Goal: Find specific page/section: Find specific page/section

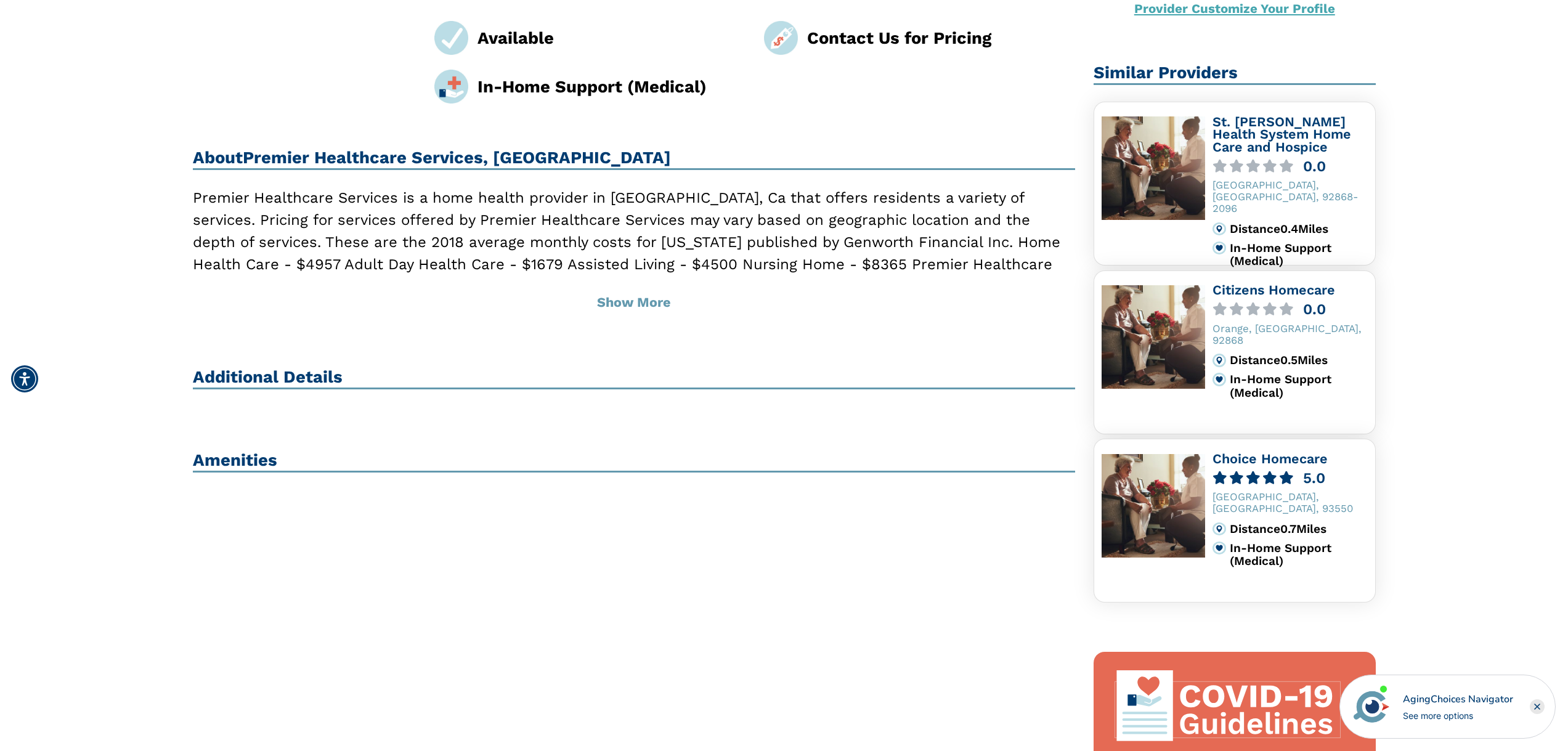
scroll to position [247, 0]
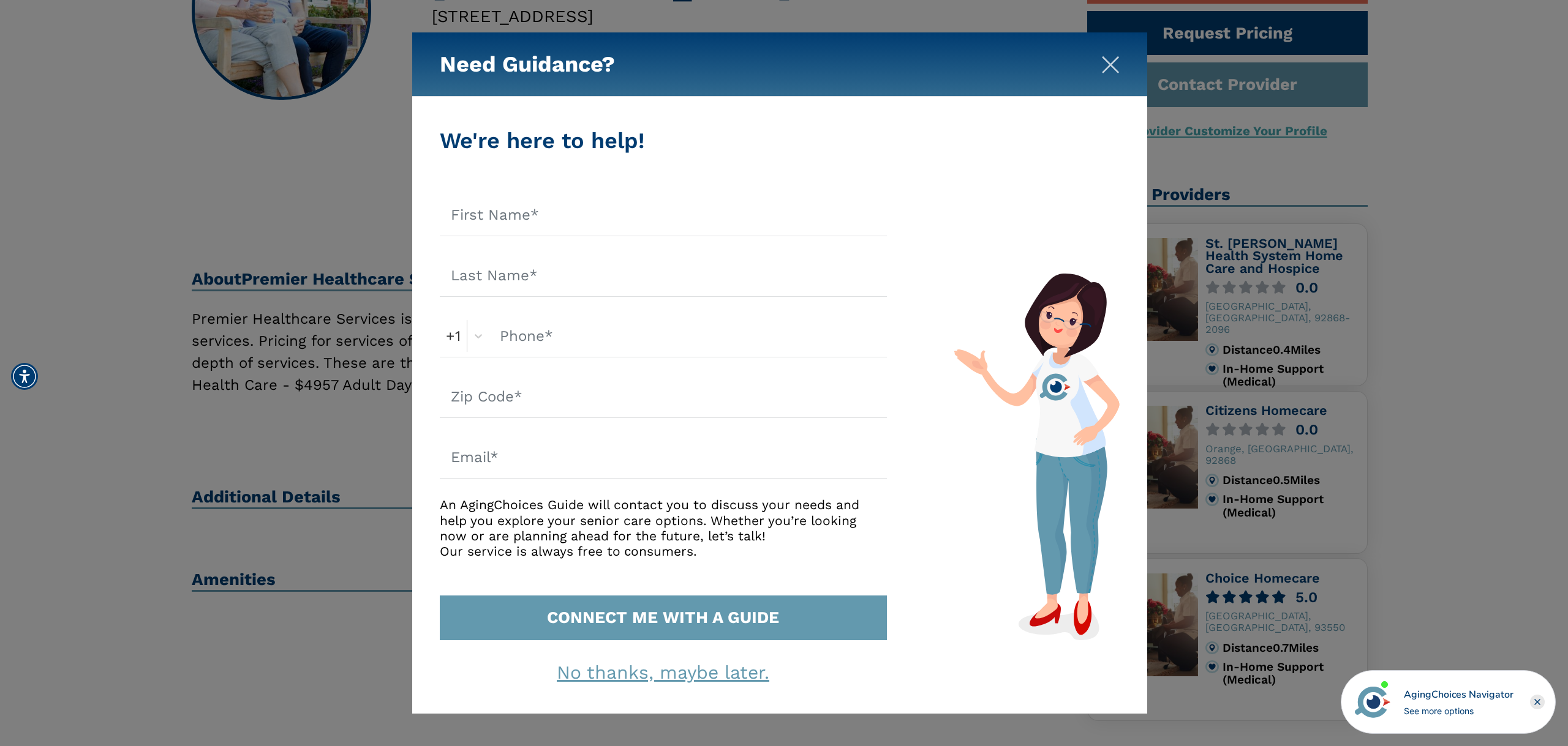
click at [1103, 65] on img "Close" at bounding box center [1110, 65] width 18 height 18
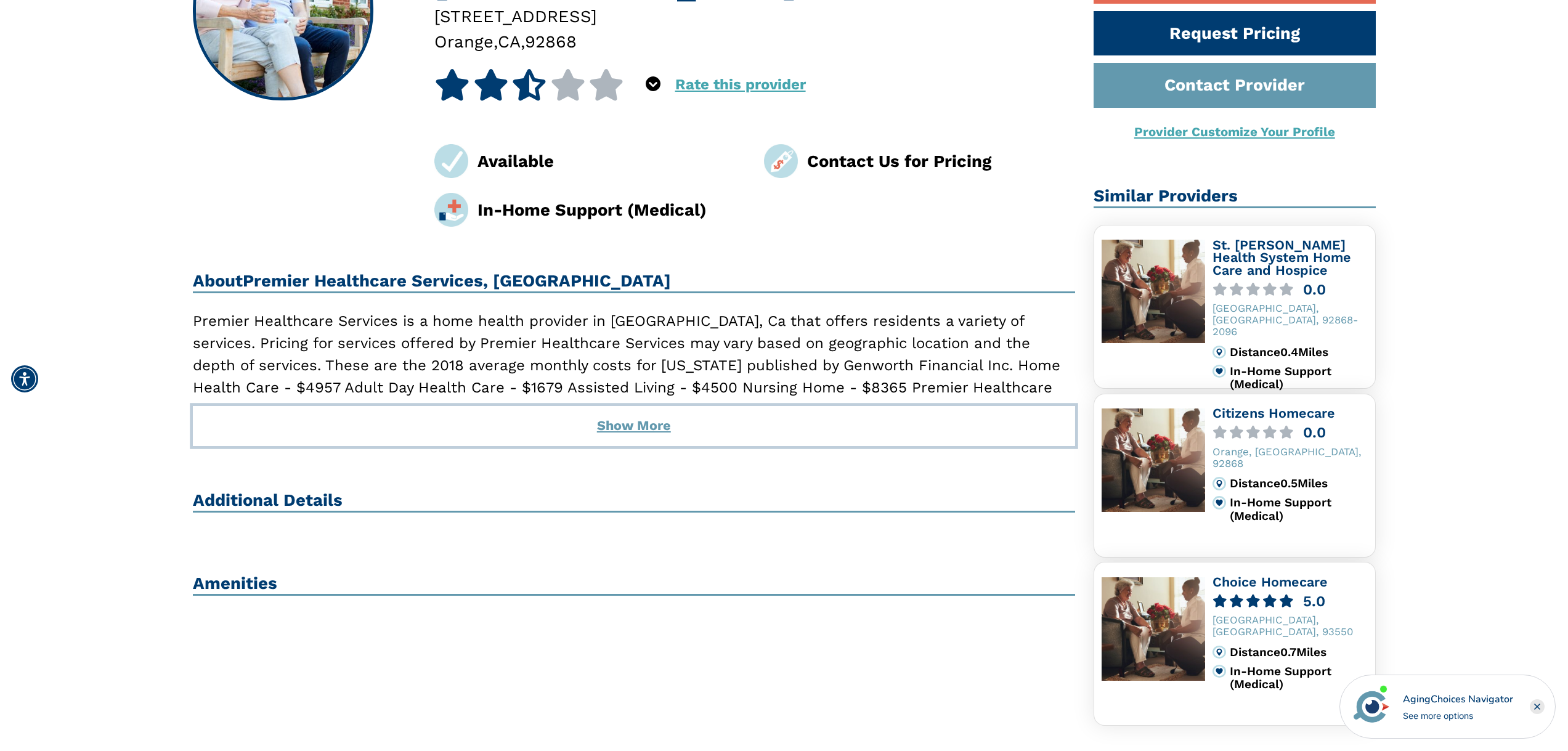
click at [643, 431] on button "Show More" at bounding box center [634, 426] width 883 height 40
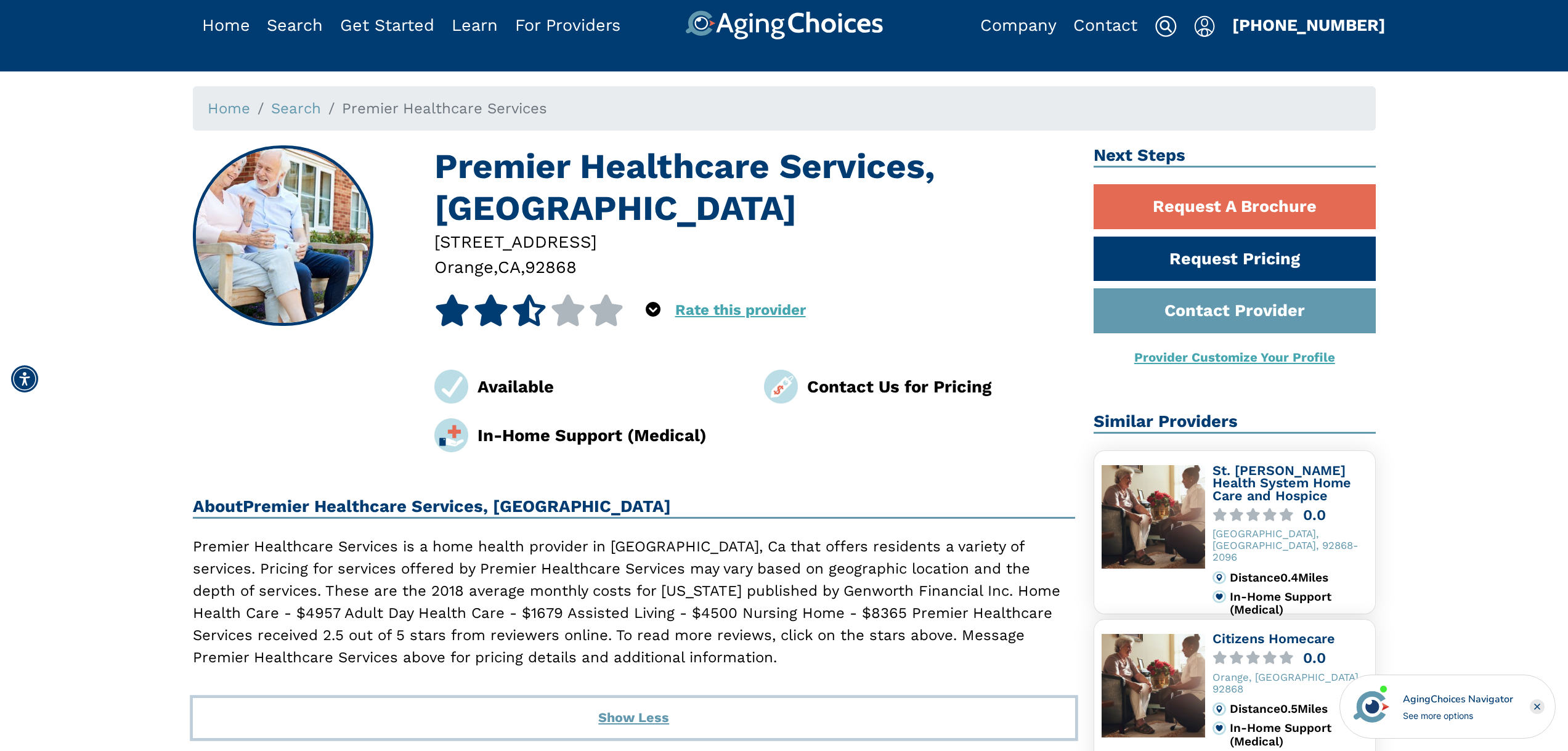
scroll to position [0, 0]
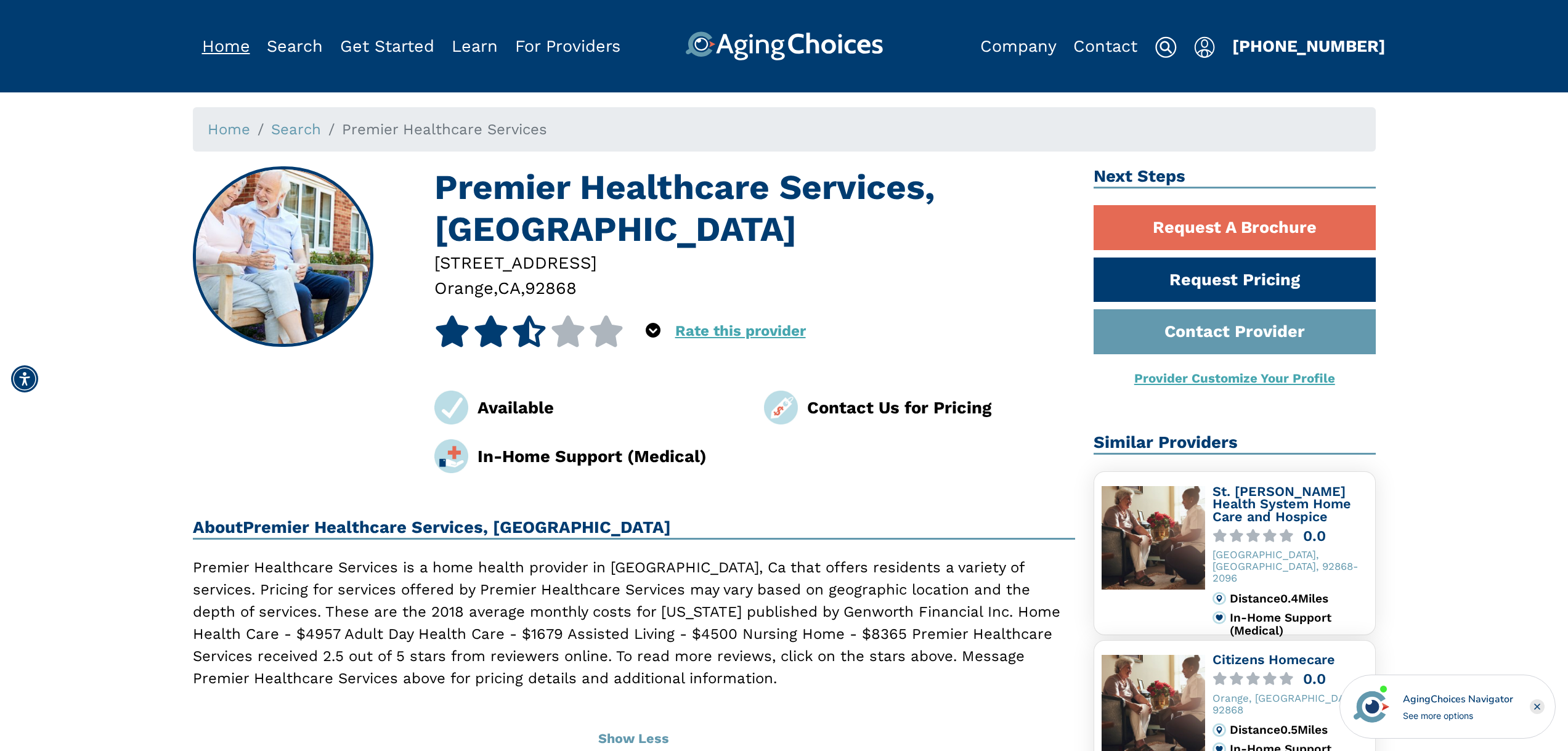
click at [211, 46] on link "Home" at bounding box center [226, 45] width 48 height 19
